Goal: Task Accomplishment & Management: Manage account settings

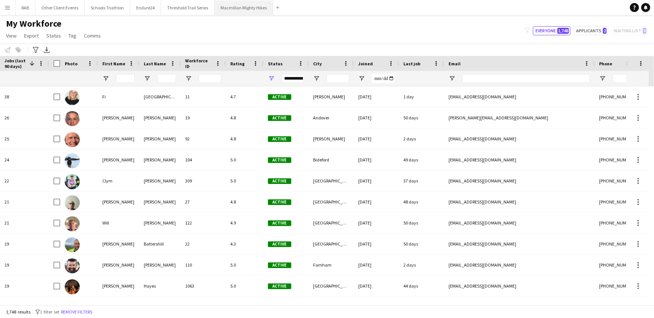
click at [244, 8] on button "Macmillan Mighty Hikes Close" at bounding box center [243, 7] width 59 height 15
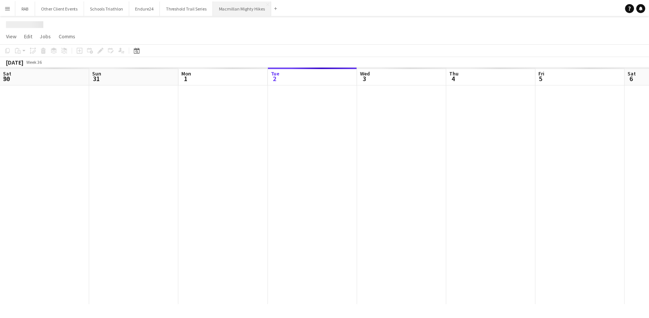
scroll to position [0, 180]
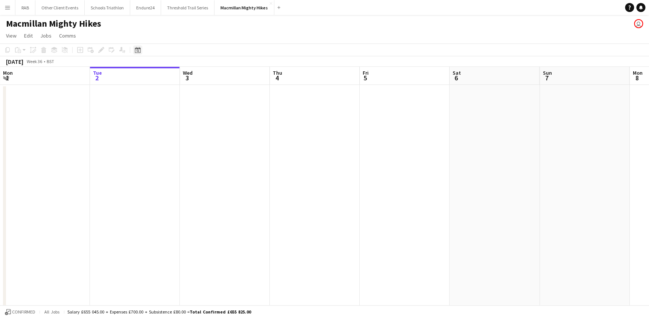
click at [138, 53] on icon at bounding box center [138, 50] width 6 height 6
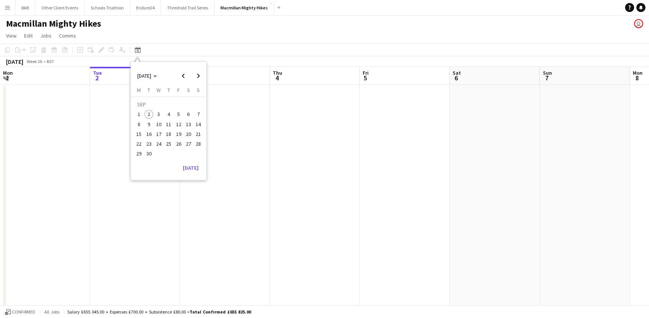
click at [196, 142] on span "28" at bounding box center [198, 144] width 9 height 9
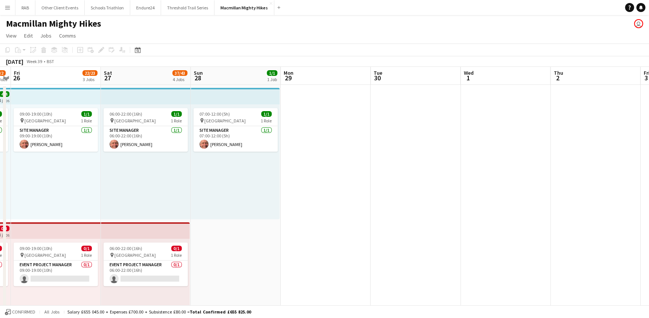
scroll to position [0, 218]
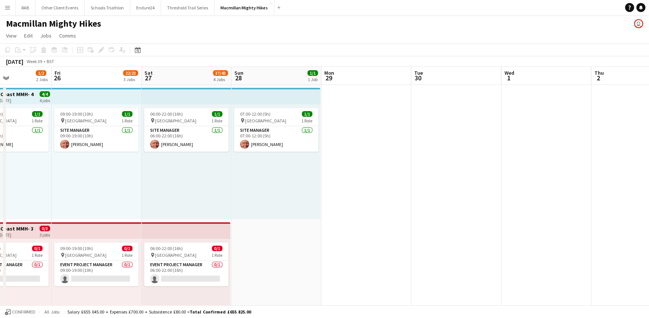
drag, startPoint x: 227, startPoint y: 77, endPoint x: 481, endPoint y: 56, distance: 255.4
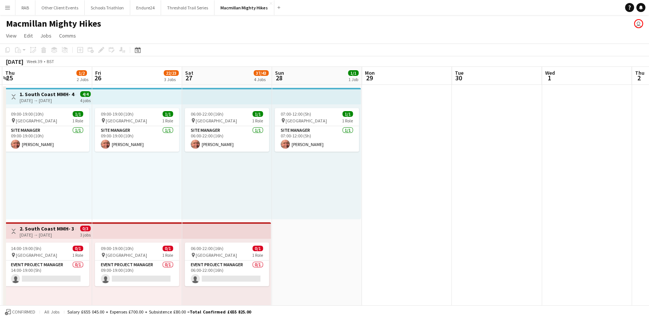
scroll to position [0, 232]
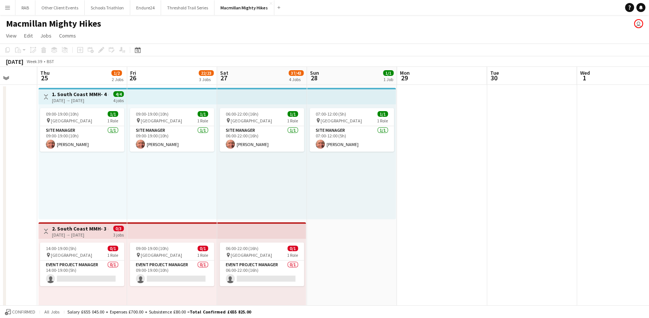
drag, startPoint x: 273, startPoint y: 73, endPoint x: 463, endPoint y: 65, distance: 190.1
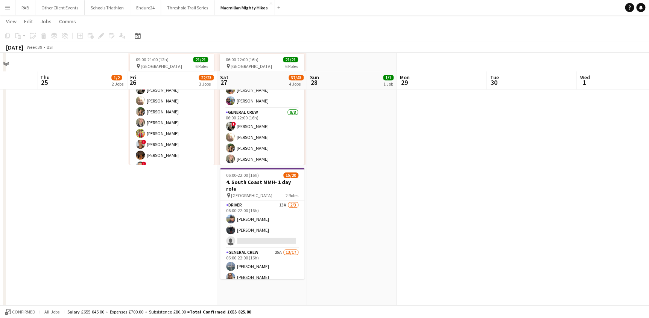
scroll to position [342, 0]
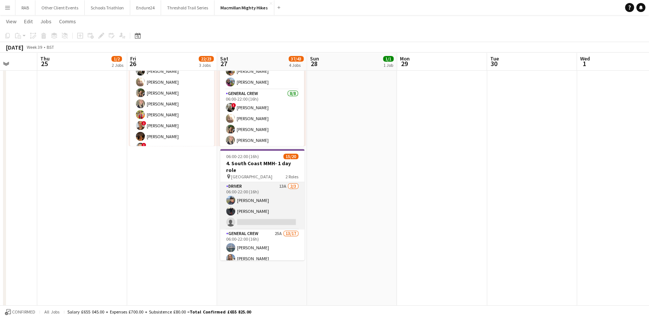
click at [251, 186] on app-card-role "Driver 13A [DATE] 06:00-22:00 (16h) [PERSON_NAME] [PERSON_NAME] single-neutral-…" at bounding box center [262, 205] width 84 height 47
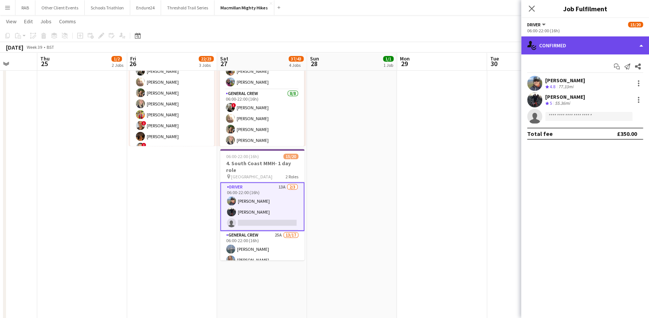
click at [552, 48] on div "single-neutral-actions-check-2 Confirmed" at bounding box center [585, 45] width 128 height 18
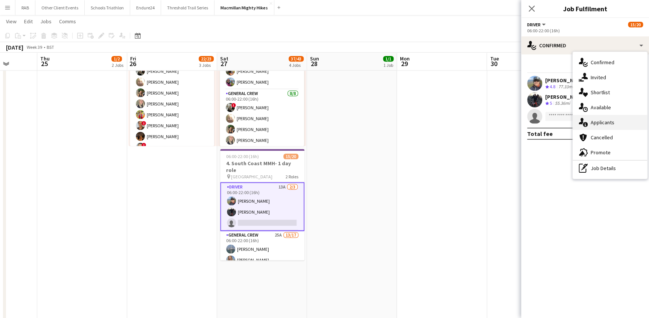
click at [592, 123] on div "single-neutral-actions-information Applicants" at bounding box center [609, 122] width 74 height 15
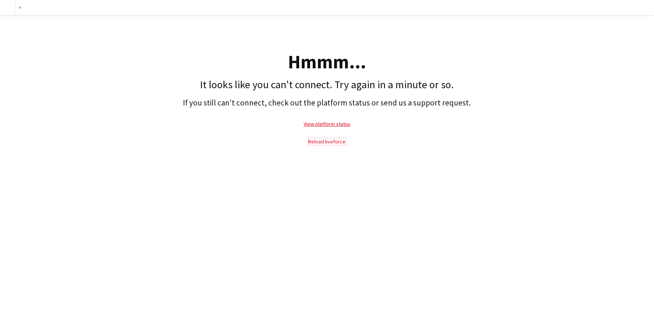
click at [328, 144] on link "Reload liveforce" at bounding box center [326, 141] width 37 height 7
click at [328, 141] on link "Reload liveforce" at bounding box center [326, 141] width 37 height 7
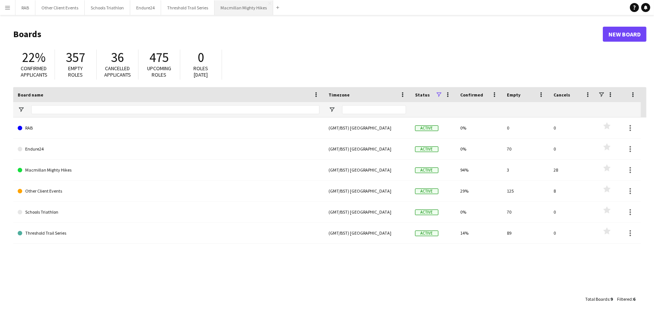
click at [235, 7] on button "Macmillan Mighty Hikes Close" at bounding box center [243, 7] width 59 height 15
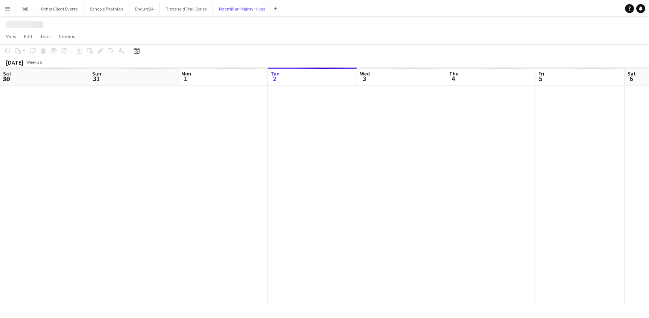
scroll to position [0, 180]
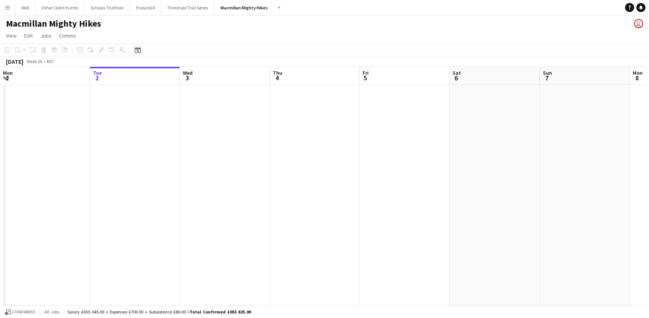
drag, startPoint x: 135, startPoint y: 51, endPoint x: 171, endPoint y: 111, distance: 69.1
click at [136, 53] on div "Date picker" at bounding box center [137, 49] width 9 height 9
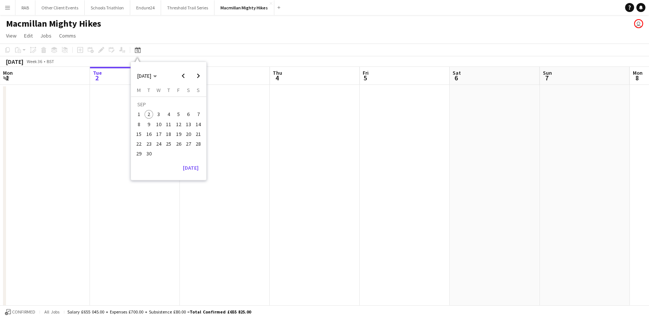
click at [196, 145] on span "28" at bounding box center [198, 144] width 9 height 9
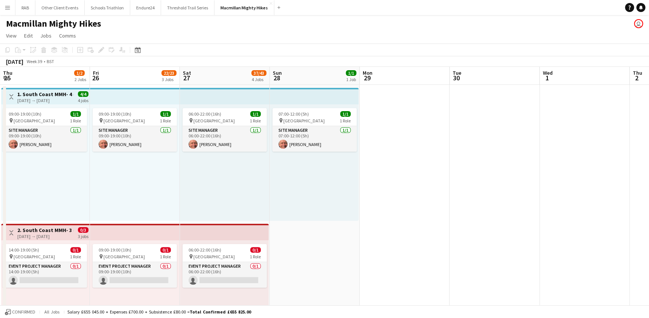
scroll to position [0, 259]
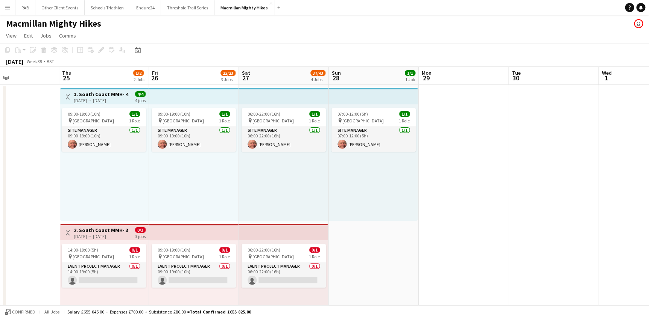
drag, startPoint x: 227, startPoint y: 70, endPoint x: 365, endPoint y: 70, distance: 138.4
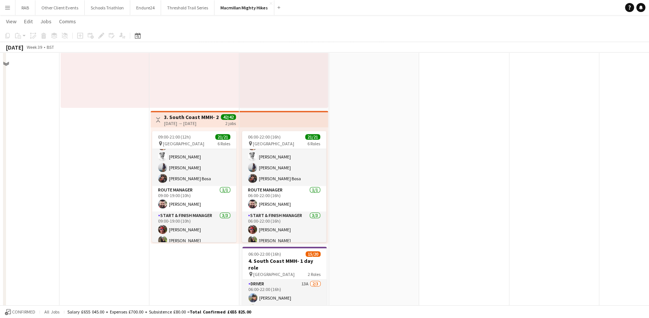
scroll to position [273, 0]
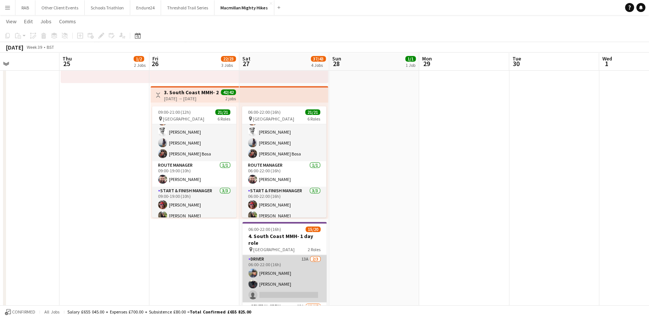
click at [264, 258] on app-card-role "Driver 13A [DATE] 06:00-22:00 (16h) [PERSON_NAME] [PERSON_NAME] single-neutral-…" at bounding box center [284, 278] width 84 height 47
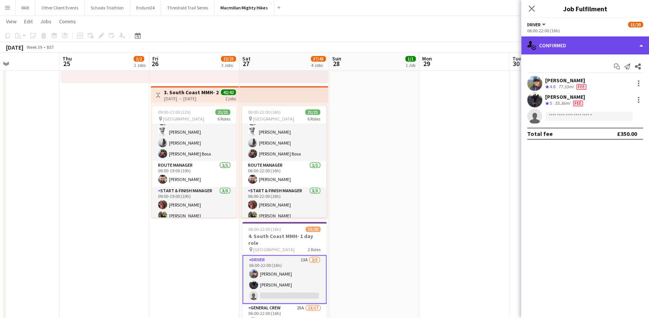
click at [537, 47] on div "single-neutral-actions-check-2 Confirmed" at bounding box center [585, 45] width 128 height 18
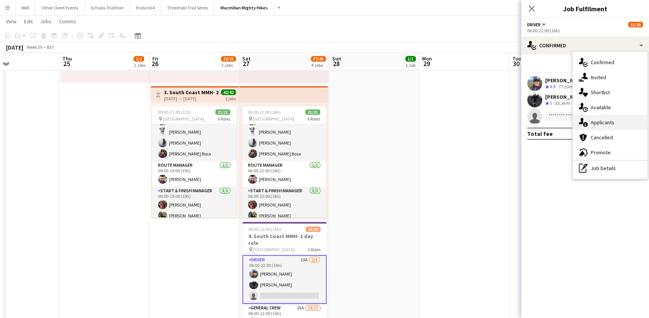
click at [590, 122] on span "Applicants" at bounding box center [602, 122] width 24 height 7
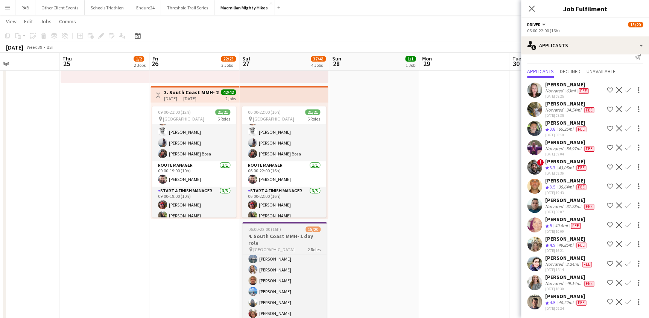
scroll to position [68, 0]
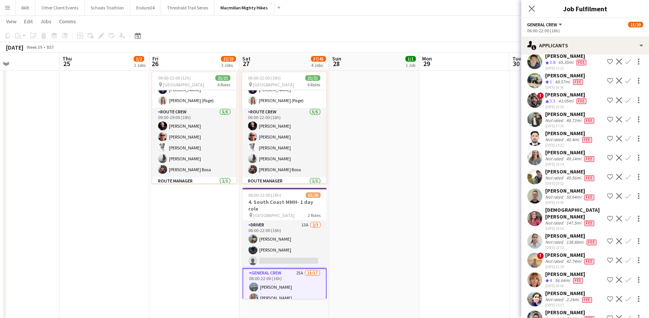
scroll to position [0, 0]
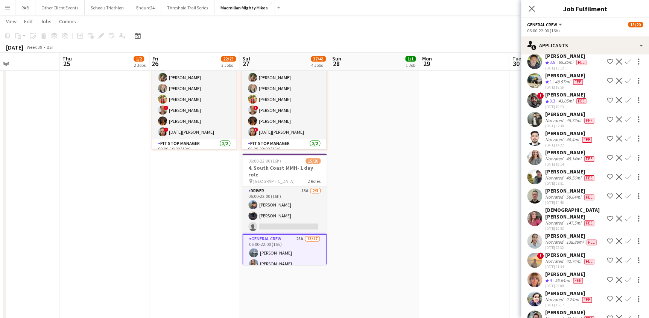
click at [625, 258] on app-icon "Confirm" at bounding box center [628, 261] width 6 height 6
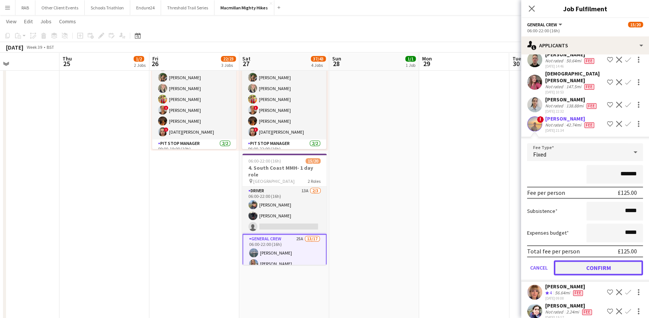
click at [595, 261] on button "Confirm" at bounding box center [598, 268] width 89 height 15
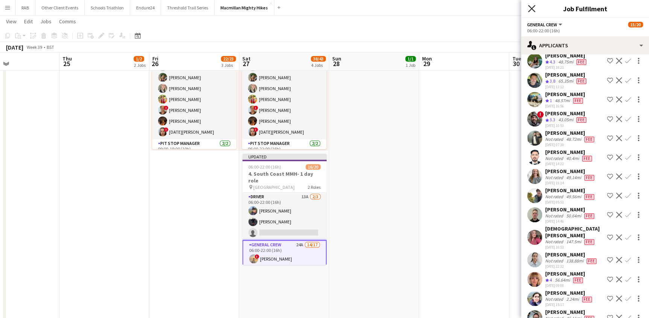
click at [532, 8] on icon "Close pop-in" at bounding box center [531, 8] width 7 height 7
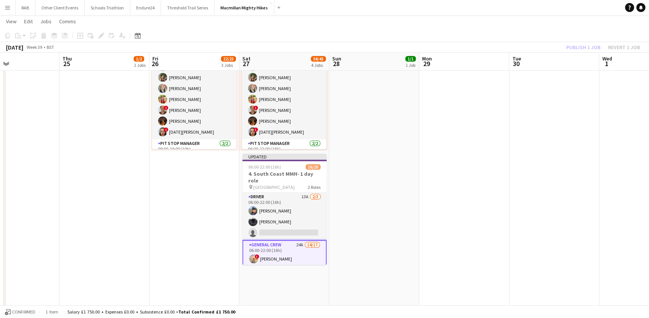
drag, startPoint x: 554, startPoint y: 155, endPoint x: 572, endPoint y: 76, distance: 81.3
click at [556, 150] on app-date-cell at bounding box center [554, 75] width 90 height 666
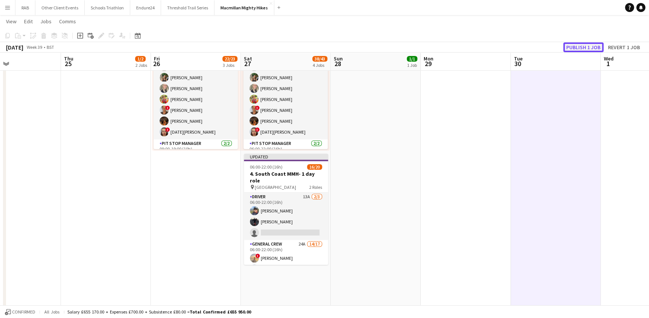
click at [579, 49] on button "Publish 1 job" at bounding box center [583, 47] width 40 height 10
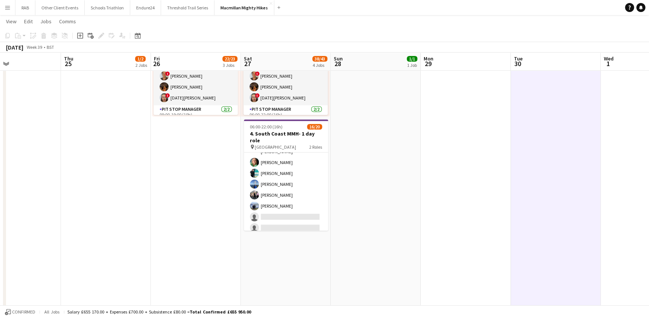
scroll to position [162, 0]
drag, startPoint x: 286, startPoint y: 154, endPoint x: 382, endPoint y: 137, distance: 97.0
click at [286, 154] on app-card-role "General Crew 24A 14/17 06:00-22:00 (16h) ! [PERSON_NAME] [PERSON_NAME] [PERSON_…" at bounding box center [286, 138] width 84 height 200
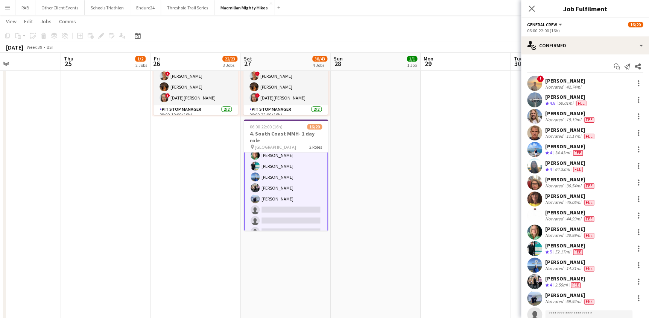
scroll to position [162, 0]
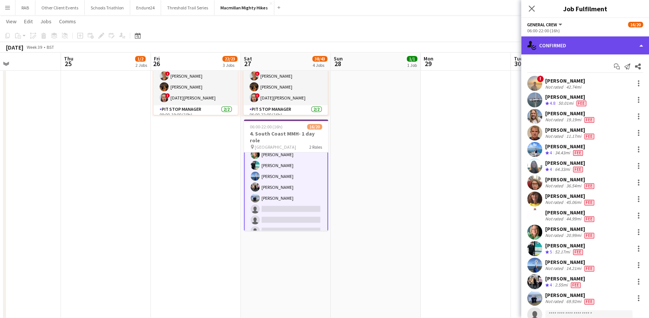
click at [561, 44] on div "single-neutral-actions-check-2 Confirmed" at bounding box center [585, 45] width 128 height 18
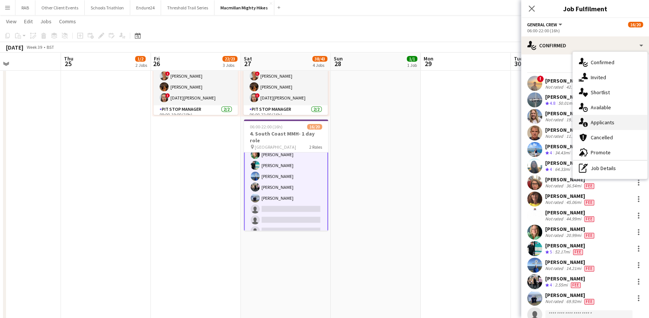
click at [598, 119] on span "Applicants" at bounding box center [602, 122] width 24 height 7
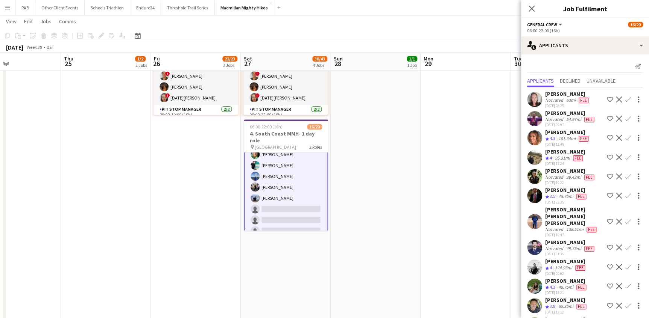
click at [272, 168] on app-card-role "General Crew 24A 14/17 06:00-22:00 (16h) ! [PERSON_NAME] [PERSON_NAME] [PERSON_…" at bounding box center [286, 139] width 84 height 202
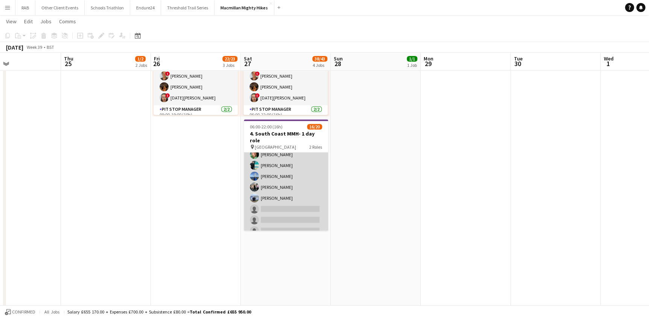
click at [276, 169] on app-card-role "General Crew 24A 14/17 06:00-22:00 (16h) ! [PERSON_NAME] [PERSON_NAME] [PERSON_…" at bounding box center [286, 138] width 84 height 200
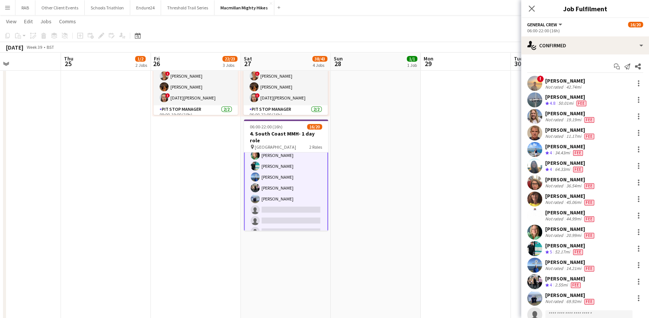
scroll to position [162, 0]
click at [554, 81] on div "[PERSON_NAME]" at bounding box center [565, 80] width 40 height 7
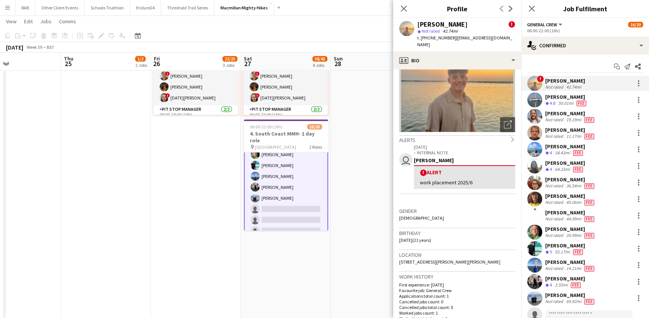
scroll to position [68, 0]
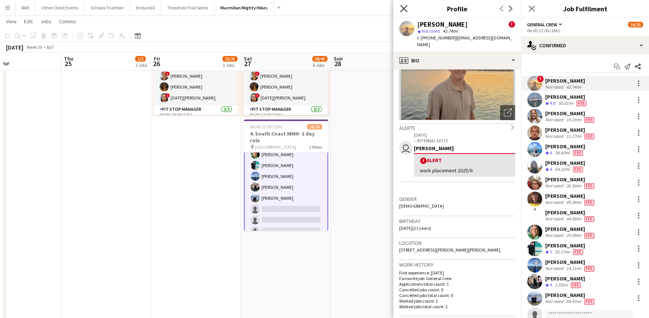
click at [403, 10] on icon "Close pop-in" at bounding box center [403, 8] width 7 height 7
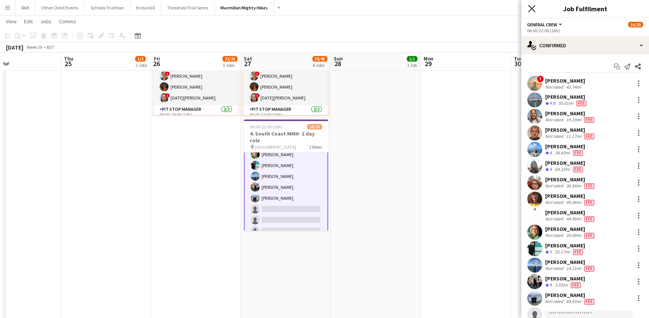
click at [528, 9] on icon "Close pop-in" at bounding box center [531, 8] width 7 height 7
